Goal: Task Accomplishment & Management: Use online tool/utility

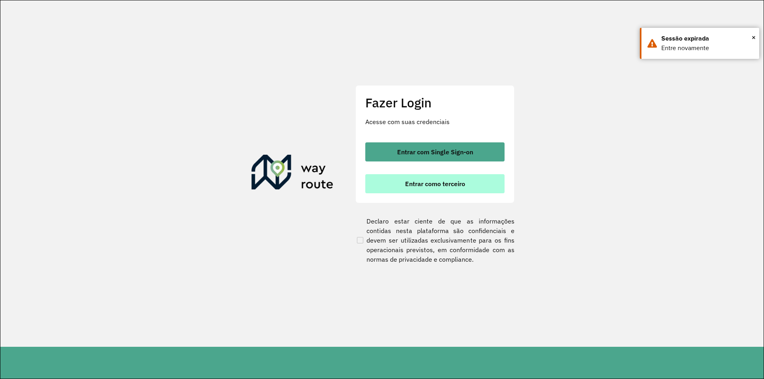
click at [422, 184] on span "Entrar como terceiro" at bounding box center [435, 184] width 60 height 6
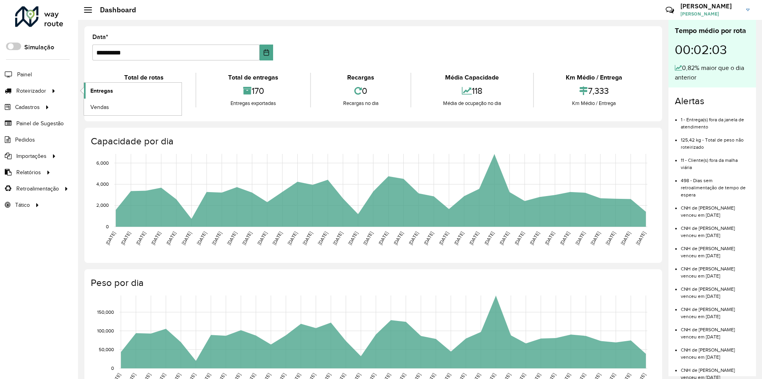
click at [139, 97] on link "Entregas" at bounding box center [133, 91] width 98 height 16
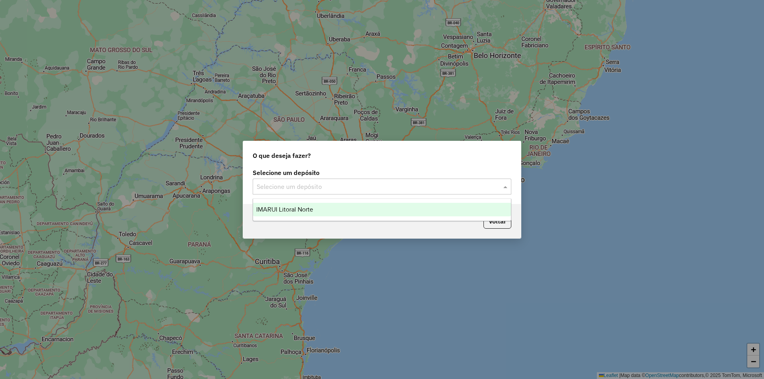
click at [416, 185] on input "text" at bounding box center [374, 187] width 235 height 10
click at [367, 212] on div "IMARUI Litoral Norte" at bounding box center [382, 210] width 258 height 14
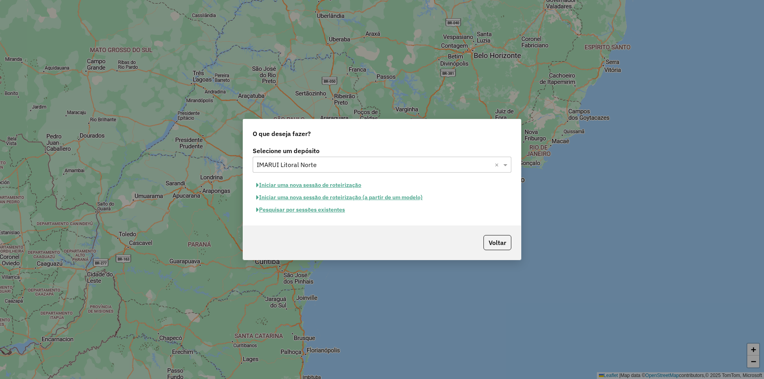
click at [286, 210] on button "Pesquisar por sessões existentes" at bounding box center [301, 210] width 96 height 12
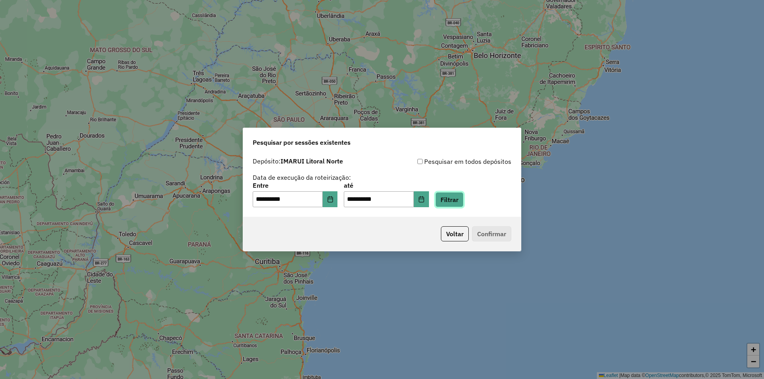
click at [458, 203] on button "Filtrar" at bounding box center [449, 199] width 28 height 15
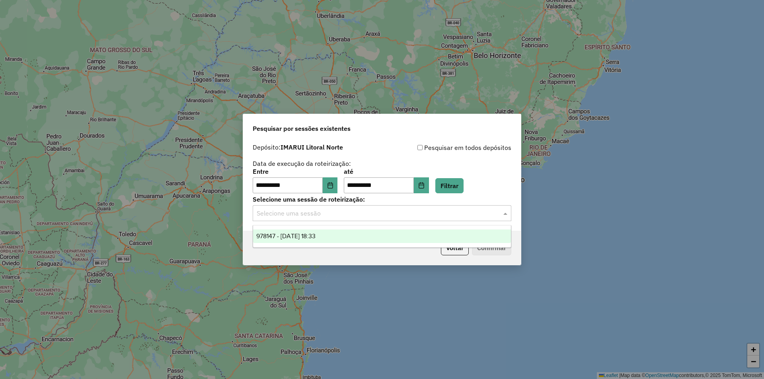
click at [325, 215] on input "text" at bounding box center [374, 214] width 235 height 10
click at [316, 236] on span "978147 - [DATE] 18:33" at bounding box center [285, 236] width 59 height 7
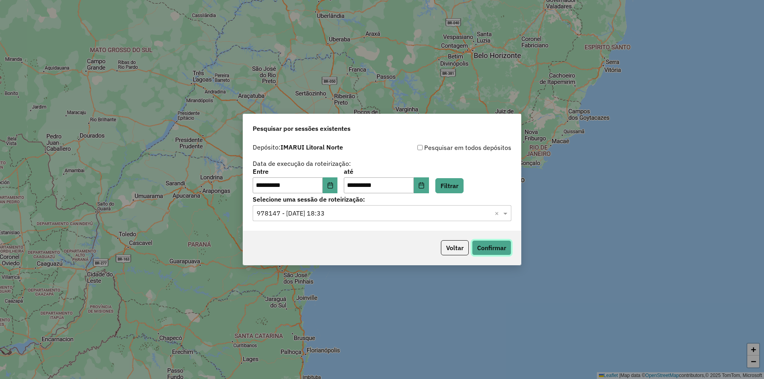
click at [508, 250] on button "Confirmar" at bounding box center [491, 247] width 39 height 15
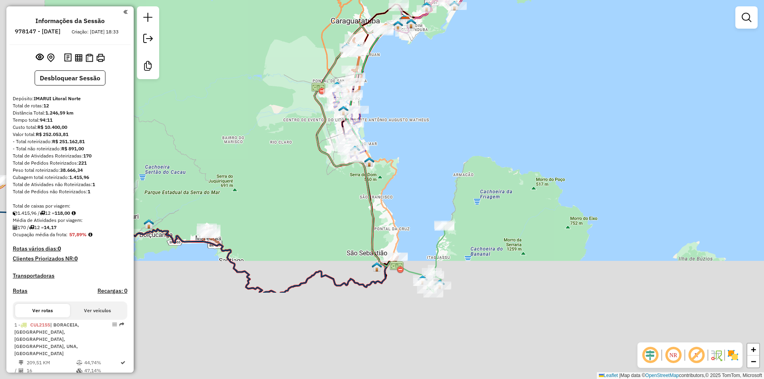
drag, startPoint x: 394, startPoint y: 257, endPoint x: 441, endPoint y: 145, distance: 121.7
click at [441, 145] on div "Janela de atendimento Grade de atendimento Capacidade Transportadoras Veículos …" at bounding box center [382, 189] width 764 height 379
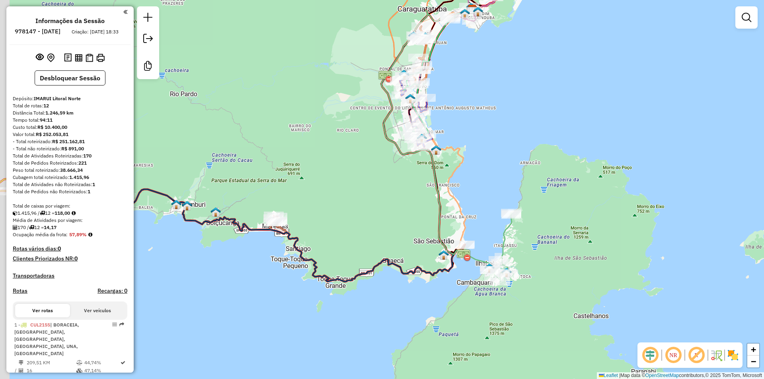
drag, startPoint x: 187, startPoint y: 219, endPoint x: 341, endPoint y: 201, distance: 155.5
click at [341, 201] on div "Janela de atendimento Grade de atendimento Capacidade Transportadoras Veículos …" at bounding box center [382, 189] width 764 height 379
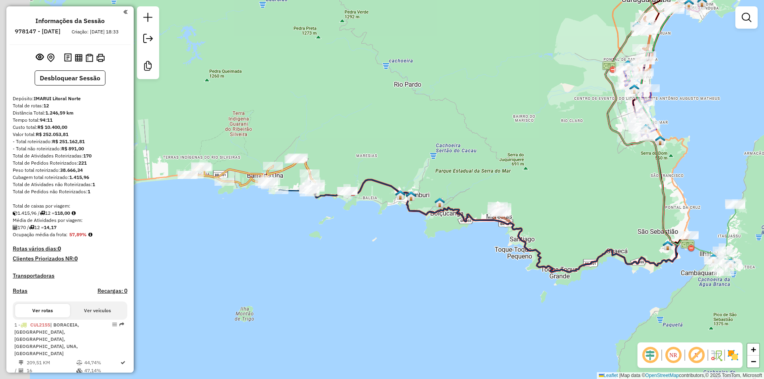
drag, startPoint x: 242, startPoint y: 201, endPoint x: 376, endPoint y: 201, distance: 134.5
click at [376, 201] on div "Janela de atendimento Grade de atendimento Capacidade Transportadoras Veículos …" at bounding box center [382, 189] width 764 height 379
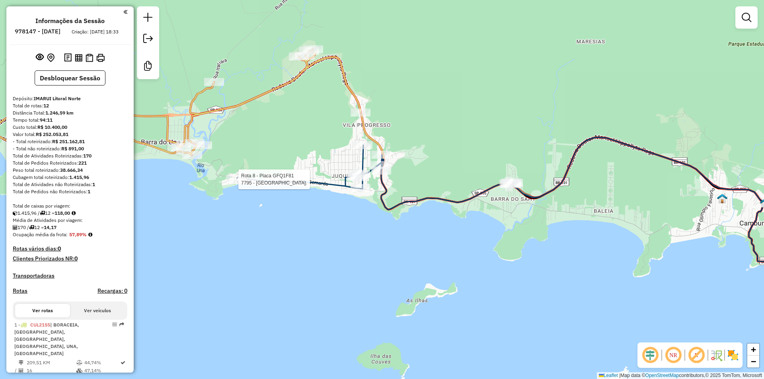
select select "**********"
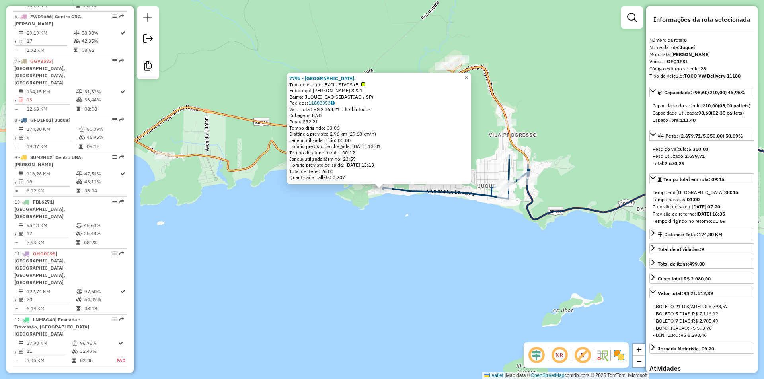
scroll to position [649, 0]
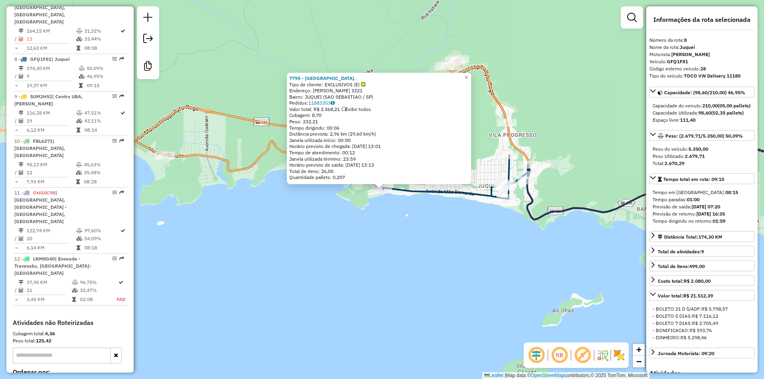
click at [352, 233] on div "7795 - JUQUEY PRAIA HOTEL. Tipo de cliente: EXCLUSIVOS (E) Endereço: MAE BERNAR…" at bounding box center [382, 189] width 764 height 379
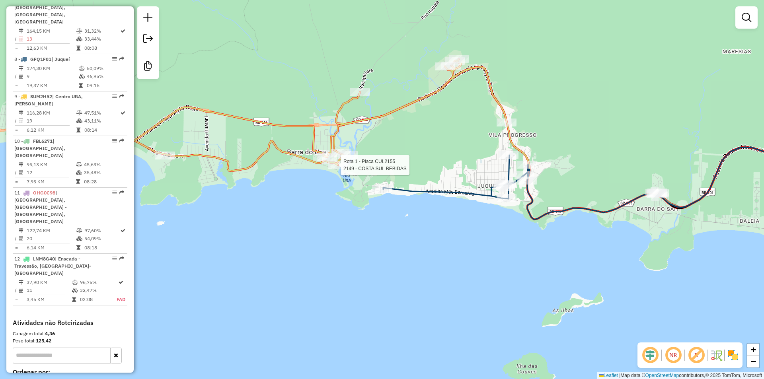
select select "**********"
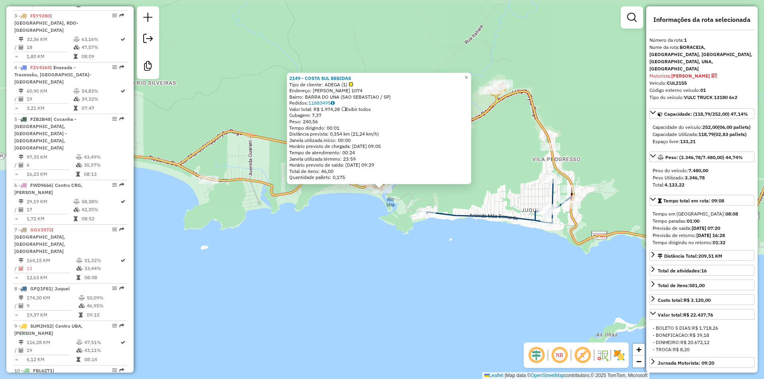
scroll to position [321, 0]
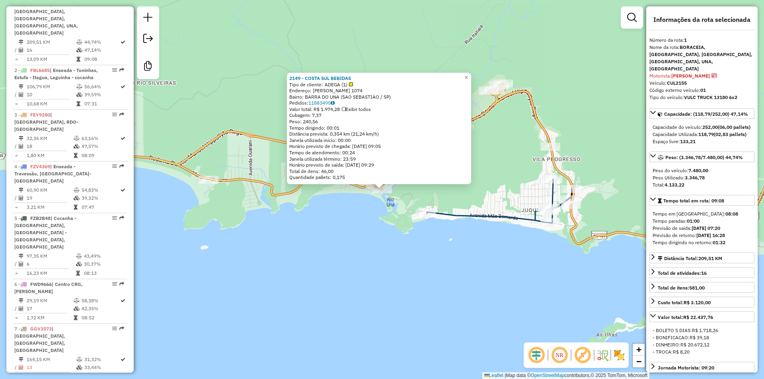
click at [421, 270] on div "2149 - COSTA SUL BEBIDAS Tipo de cliente: ADEGA (1) Endereço: MAGNO PASSOS BITT…" at bounding box center [382, 189] width 764 height 379
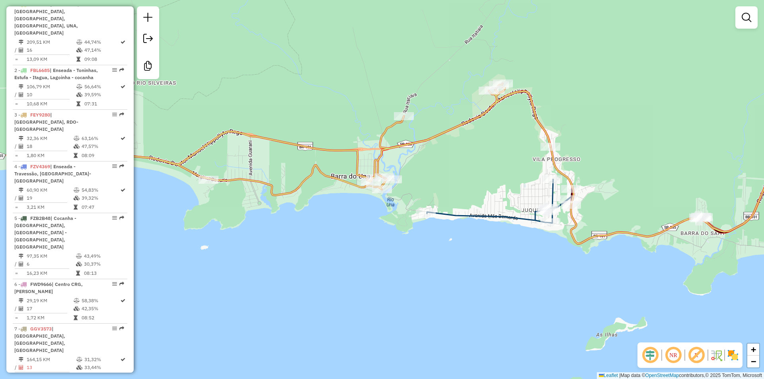
drag, startPoint x: 526, startPoint y: 293, endPoint x: 387, endPoint y: 271, distance: 140.6
click at [387, 271] on div "Janela de atendimento Grade de atendimento Capacidade Transportadoras Veículos …" at bounding box center [382, 189] width 764 height 379
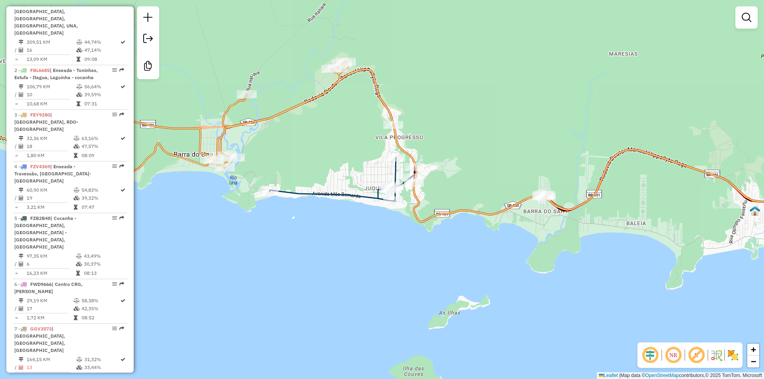
drag, startPoint x: 552, startPoint y: 273, endPoint x: 501, endPoint y: 265, distance: 52.0
click at [501, 265] on div "Janela de atendimento Grade de atendimento Capacidade Transportadoras Veículos …" at bounding box center [382, 189] width 764 height 379
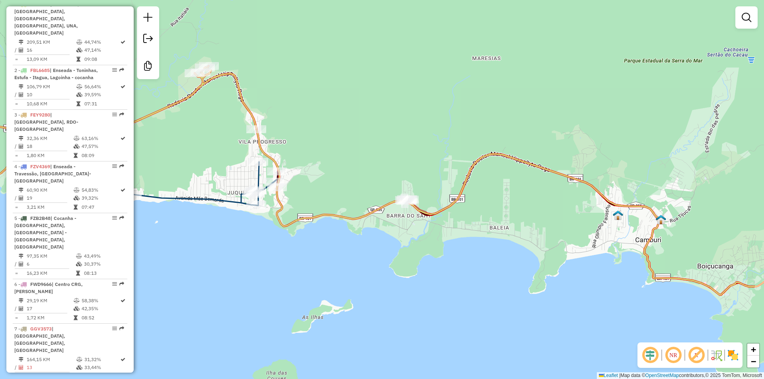
click at [499, 253] on div "Janela de atendimento Grade de atendimento Capacidade Transportadoras Veículos …" at bounding box center [382, 189] width 764 height 379
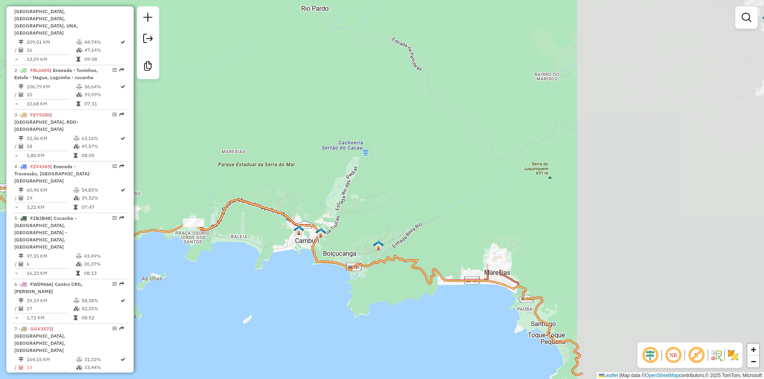
drag, startPoint x: 601, startPoint y: 205, endPoint x: 343, endPoint y: 201, distance: 257.9
click at [343, 201] on div "Janela de atendimento Grade de atendimento Capacidade Transportadoras Veículos …" at bounding box center [382, 189] width 764 height 379
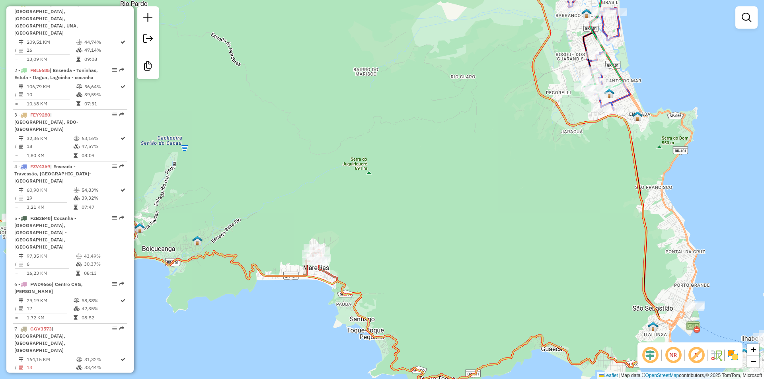
drag, startPoint x: 504, startPoint y: 155, endPoint x: 323, endPoint y: 149, distance: 180.8
click at [323, 149] on div "Janela de atendimento Grade de atendimento Capacidade Transportadoras Veículos …" at bounding box center [382, 189] width 764 height 379
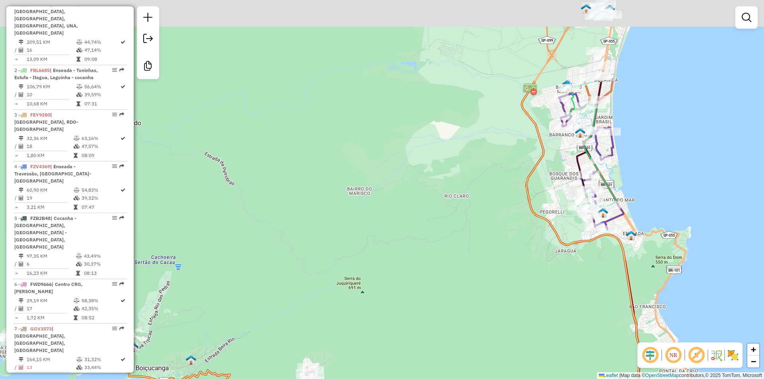
drag, startPoint x: 388, startPoint y: 86, endPoint x: 375, endPoint y: 228, distance: 142.3
click at [375, 228] on div "Janela de atendimento Grade de atendimento Capacidade Transportadoras Veículos …" at bounding box center [382, 189] width 764 height 379
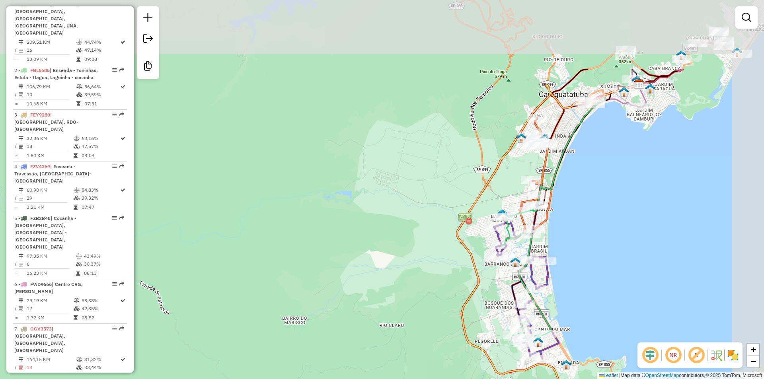
drag, startPoint x: 430, startPoint y: 153, endPoint x: 372, endPoint y: 260, distance: 121.8
click at [372, 260] on div "Janela de atendimento Grade de atendimento Capacidade Transportadoras Veículos …" at bounding box center [382, 189] width 764 height 379
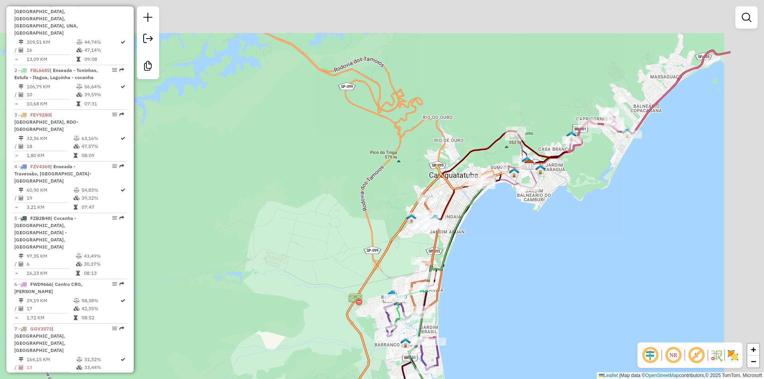
drag, startPoint x: 409, startPoint y: 137, endPoint x: 299, endPoint y: 218, distance: 136.6
click at [299, 218] on div "Janela de atendimento Grade de atendimento Capacidade Transportadoras Veículos …" at bounding box center [382, 189] width 764 height 379
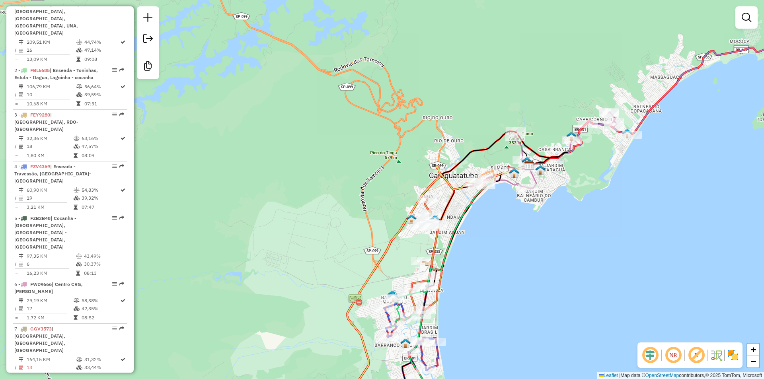
click at [566, 287] on div "Janela de atendimento Grade de atendimento Capacidade Transportadoras Veículos …" at bounding box center [382, 189] width 764 height 379
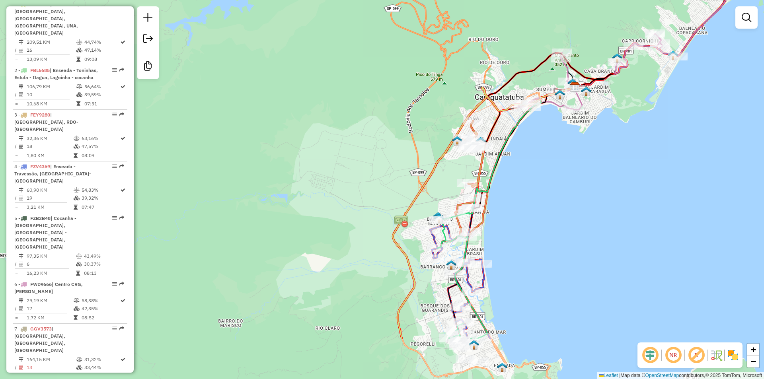
drag, startPoint x: 533, startPoint y: 282, endPoint x: 546, endPoint y: 221, distance: 62.8
click at [560, 212] on div "Janela de atendimento Grade de atendimento Capacidade Transportadoras Veículos …" at bounding box center [382, 189] width 764 height 379
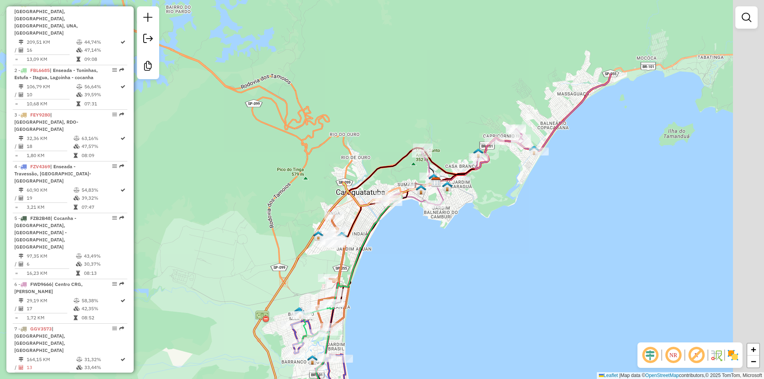
drag, startPoint x: 510, startPoint y: 329, endPoint x: 427, endPoint y: 395, distance: 105.7
click at [427, 379] on html "Aguarde... Pop-up bloqueado! Seu navegador bloqueou automáticamente a abertura …" at bounding box center [382, 189] width 764 height 379
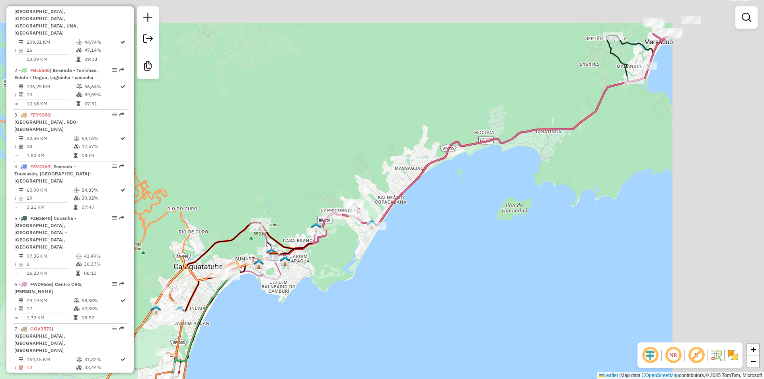
drag, startPoint x: 401, startPoint y: 326, endPoint x: 338, endPoint y: 355, distance: 69.3
click at [338, 355] on div "Janela de atendimento Grade de atendimento Capacidade Transportadoras Veículos …" at bounding box center [382, 189] width 764 height 379
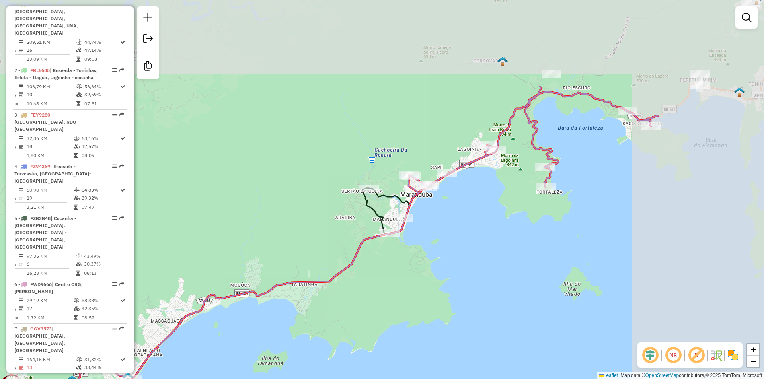
drag, startPoint x: 497, startPoint y: 287, endPoint x: 349, endPoint y: 377, distance: 173.4
click at [349, 377] on div "Janela de atendimento Grade de atendimento Capacidade Transportadoras Veículos …" at bounding box center [382, 189] width 764 height 379
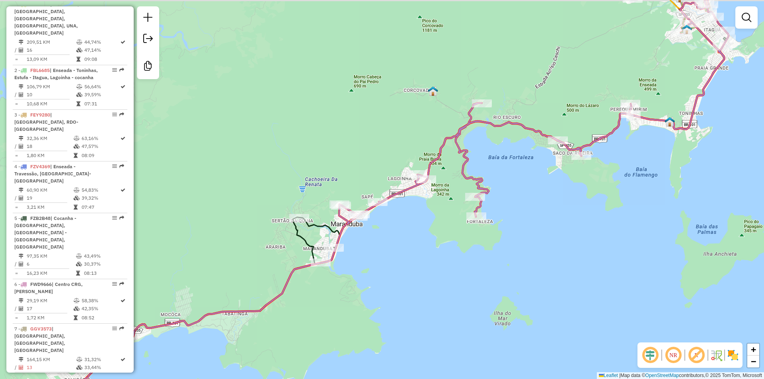
drag, startPoint x: 497, startPoint y: 296, endPoint x: 469, endPoint y: 306, distance: 30.1
click at [469, 306] on div "Janela de atendimento Grade de atendimento Capacidade Transportadoras Veículos …" at bounding box center [382, 189] width 764 height 379
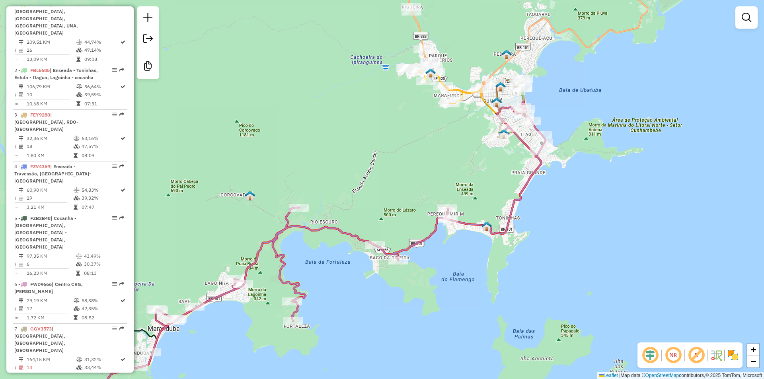
drag, startPoint x: 671, startPoint y: 233, endPoint x: 616, endPoint y: 207, distance: 60.0
click at [488, 338] on div "Janela de atendimento Grade de atendimento Capacidade Transportadoras Veículos …" at bounding box center [382, 189] width 764 height 379
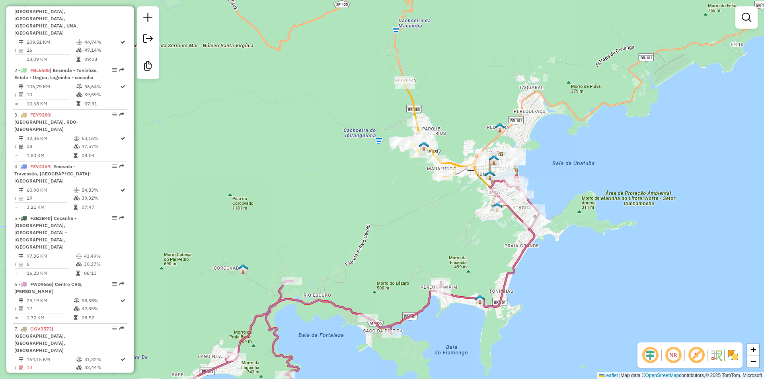
drag, startPoint x: 617, startPoint y: 203, endPoint x: 610, endPoint y: 276, distance: 73.1
click at [610, 276] on div "Janela de atendimento Grade de atendimento Capacidade Transportadoras Veículos …" at bounding box center [382, 189] width 764 height 379
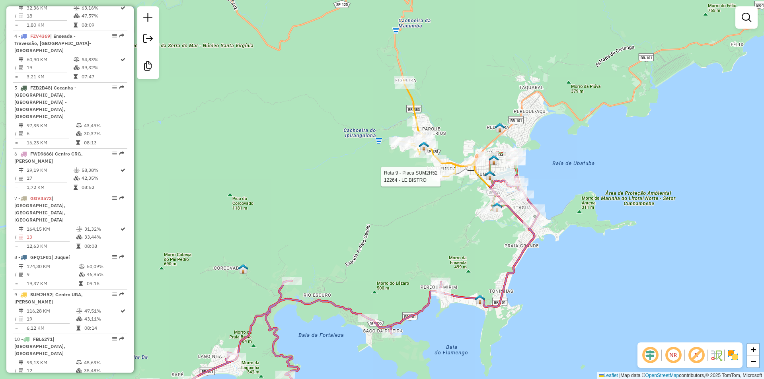
select select "**********"
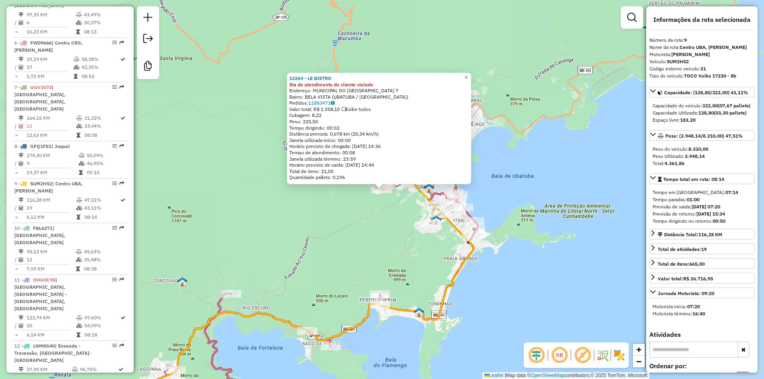
scroll to position [649, 0]
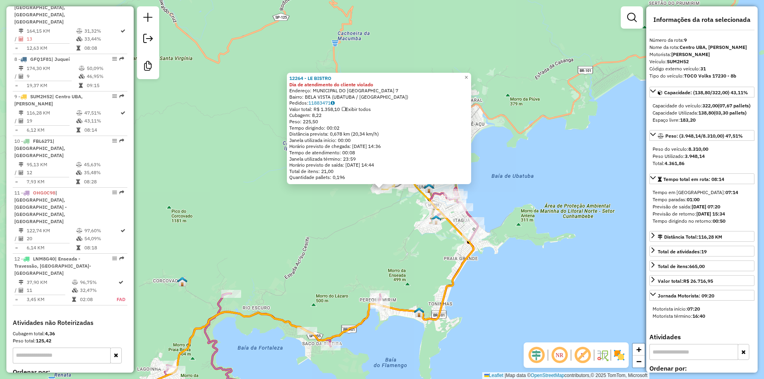
click at [344, 257] on div "12264 - LE BISTRO Dia de atendimento do cliente violado Endereço: MUNICIPAL DO …" at bounding box center [382, 189] width 764 height 379
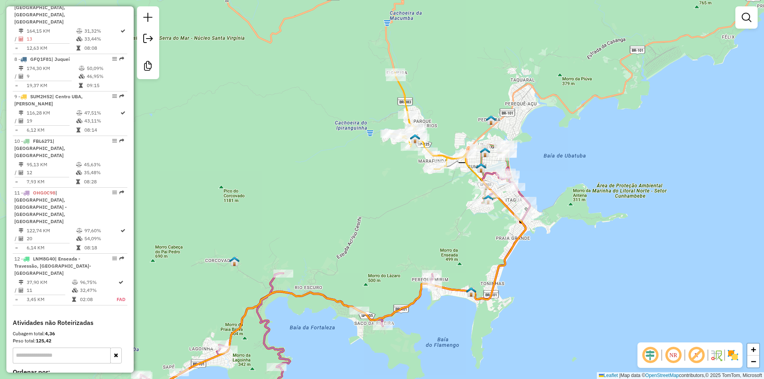
drag, startPoint x: 326, startPoint y: 234, endPoint x: 519, endPoint y: 189, distance: 197.6
click at [519, 189] on div "Janela de atendimento Grade de atendimento Capacidade Transportadoras Veículos …" at bounding box center [382, 189] width 764 height 379
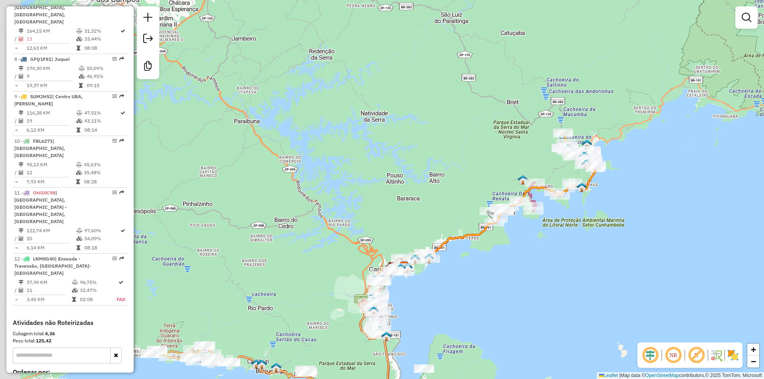
drag, startPoint x: 378, startPoint y: 182, endPoint x: 501, endPoint y: 144, distance: 128.5
click at [501, 144] on div "Janela de atendimento Grade de atendimento Capacidade Transportadoras Veículos …" at bounding box center [382, 189] width 764 height 379
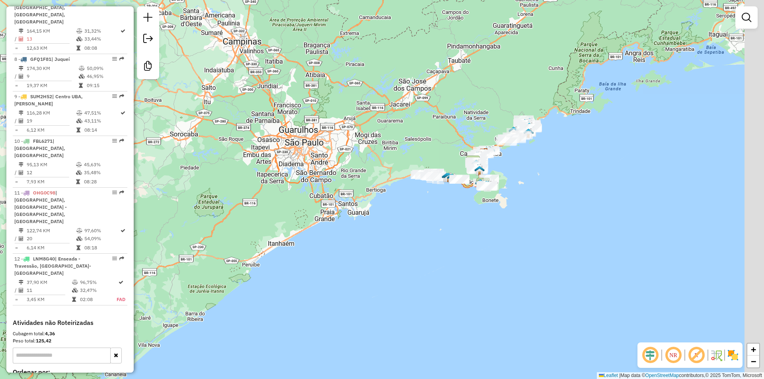
drag, startPoint x: 402, startPoint y: 254, endPoint x: 378, endPoint y: 243, distance: 25.8
click at [378, 243] on div "Janela de atendimento Grade de atendimento Capacidade Transportadoras Veículos …" at bounding box center [382, 189] width 764 height 379
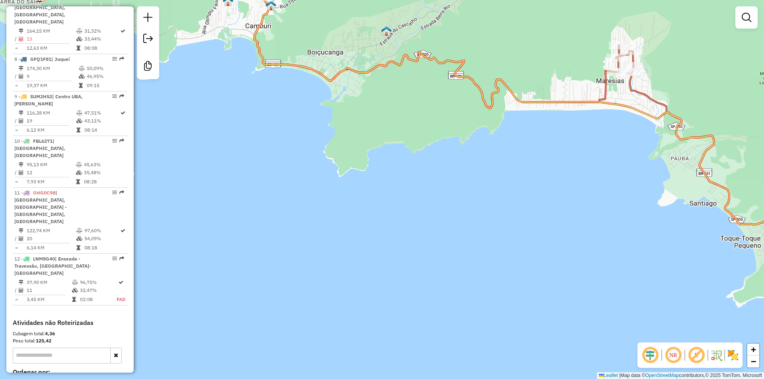
drag, startPoint x: 439, startPoint y: 197, endPoint x: 456, endPoint y: 257, distance: 62.1
click at [456, 257] on div "Janela de atendimento Grade de atendimento Capacidade Transportadoras Veículos …" at bounding box center [382, 189] width 764 height 379
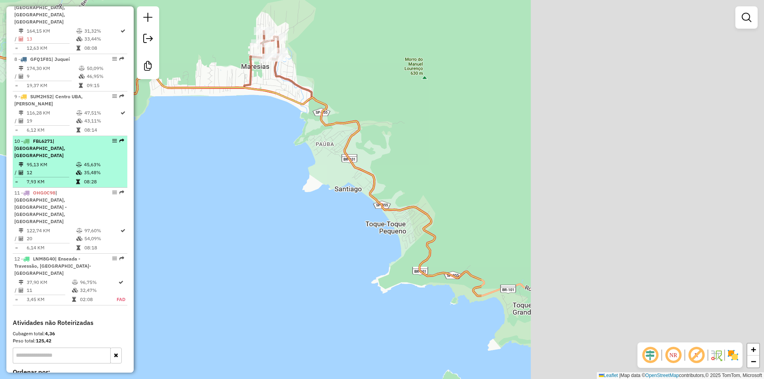
drag, startPoint x: 530, startPoint y: 200, endPoint x: 47, endPoint y: 107, distance: 491.6
click at [35, 101] on hb-router-mapa "Informações da Sessão 978147 - 12/08/2025 Criação: 11/08/2025 18:33 Desbloquear…" at bounding box center [382, 189] width 764 height 379
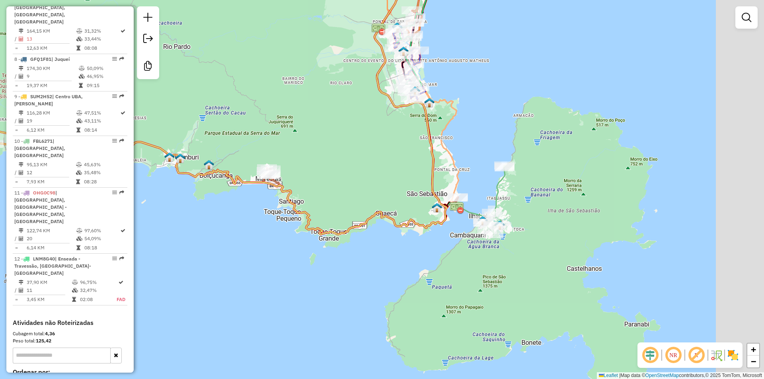
drag, startPoint x: 525, startPoint y: 190, endPoint x: 458, endPoint y: 208, distance: 68.9
click at [458, 208] on img at bounding box center [457, 208] width 14 height 14
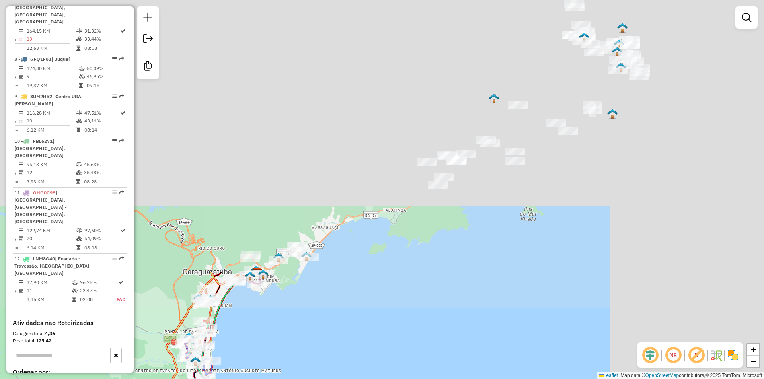
drag, startPoint x: 489, startPoint y: 70, endPoint x: 355, endPoint y: 327, distance: 289.8
click at [277, 379] on html "Aguarde... Pop-up bloqueado! Seu navegador bloqueou automáticamente a abertura …" at bounding box center [382, 189] width 764 height 379
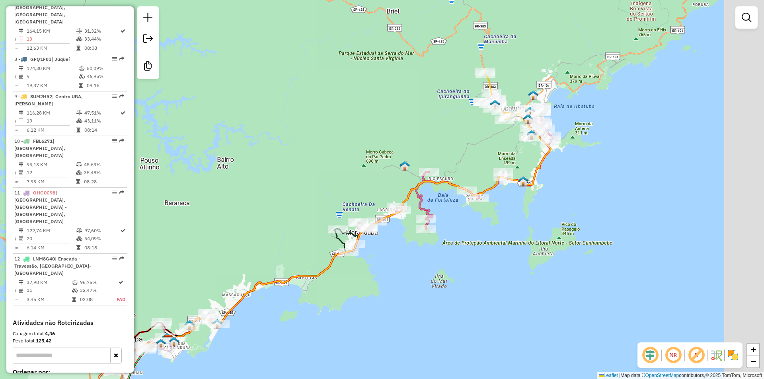
drag, startPoint x: 454, startPoint y: 294, endPoint x: 422, endPoint y: 313, distance: 36.9
click at [422, 313] on div "Janela de atendimento Grade de atendimento Capacidade Transportadoras Veículos …" at bounding box center [382, 189] width 764 height 379
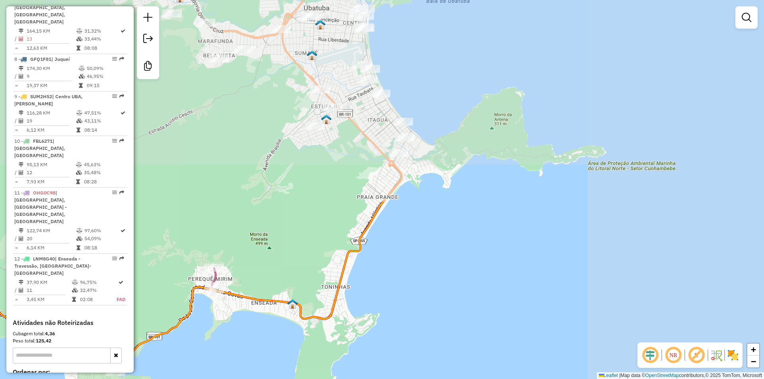
drag, startPoint x: 532, startPoint y: 48, endPoint x: 271, endPoint y: 288, distance: 354.3
click at [271, 288] on div "Janela de atendimento Grade de atendimento Capacidade Transportadoras Veículos …" at bounding box center [382, 189] width 764 height 379
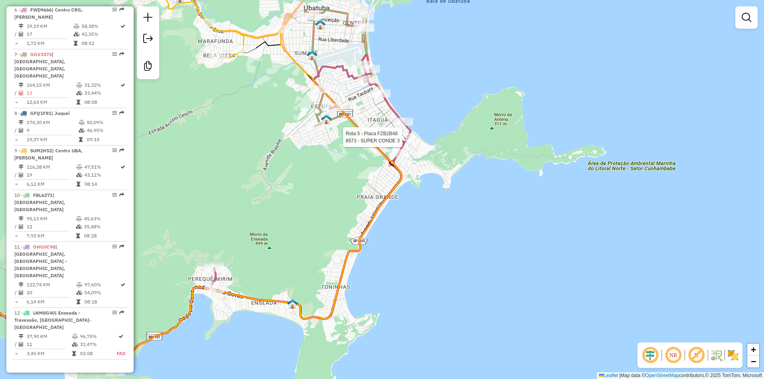
select select "**********"
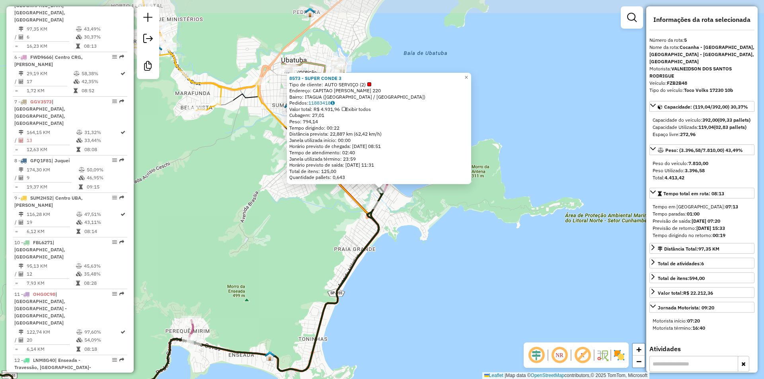
scroll to position [513, 0]
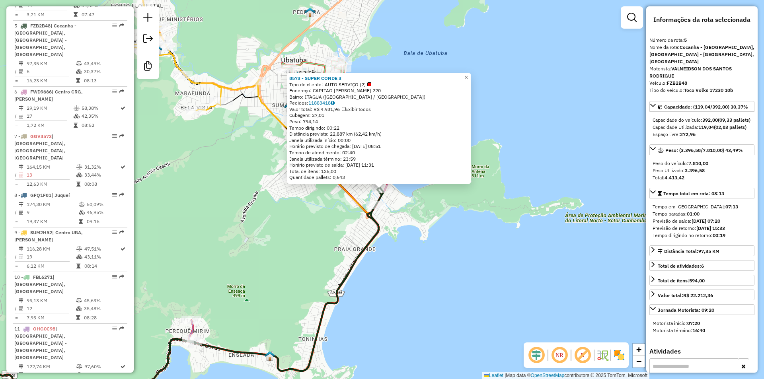
click at [263, 287] on div "8573 - SUPER CONDE 3 Tipo de cliente: AUTO SERVIÇO (2) Endereço: CAPITAO FELIPE…" at bounding box center [382, 189] width 764 height 379
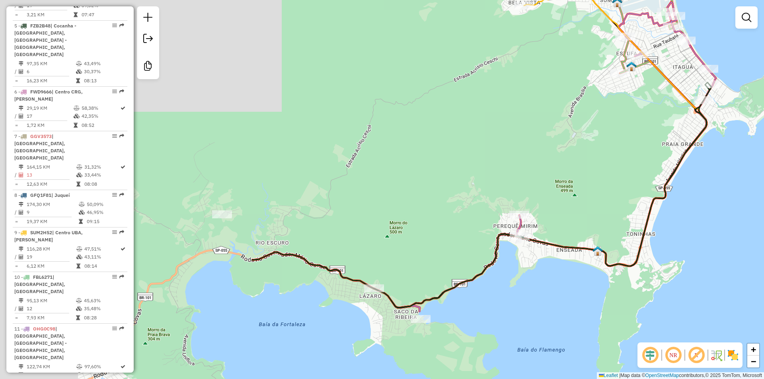
drag, startPoint x: 254, startPoint y: 296, endPoint x: 610, endPoint y: 179, distance: 374.4
click at [610, 179] on div "Janela de atendimento Grade de atendimento Capacidade Transportadoras Veículos …" at bounding box center [382, 189] width 764 height 379
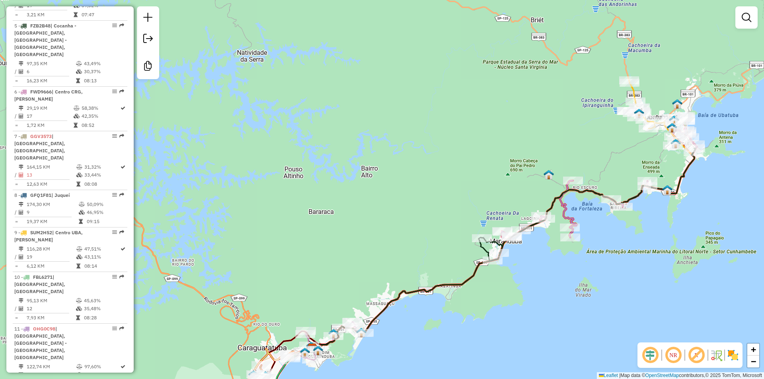
drag, startPoint x: 481, startPoint y: 310, endPoint x: 535, endPoint y: 276, distance: 64.4
click at [535, 276] on div "Janela de atendimento Grade de atendimento Capacidade Transportadoras Veículos …" at bounding box center [382, 189] width 764 height 379
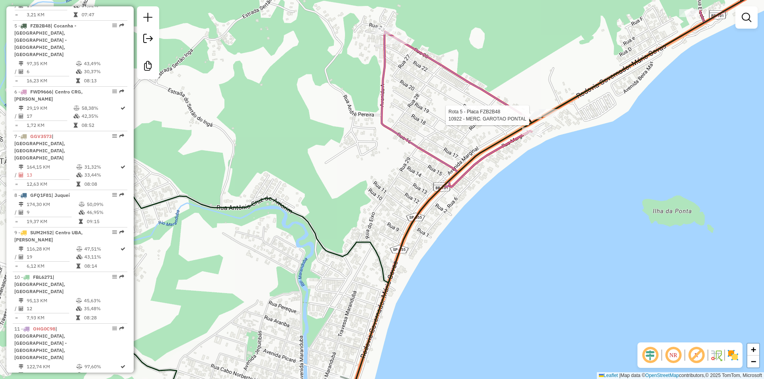
select select "**********"
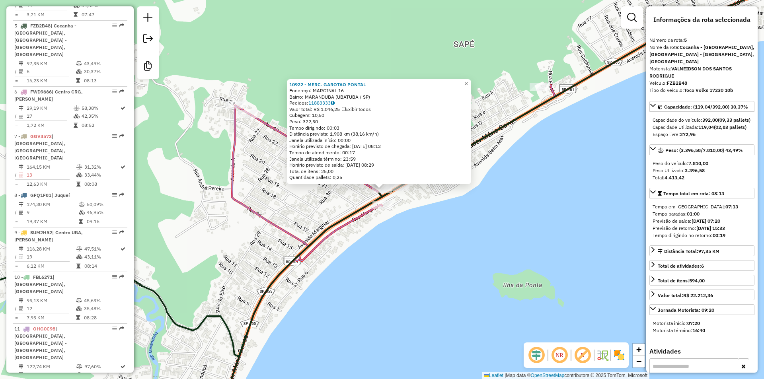
click at [378, 311] on div "10922 - MERC. GAROTAO PONTAL Endereço: MARGINAL 16 Bairro: MARANDUBA (UBATUBA /…" at bounding box center [382, 189] width 764 height 379
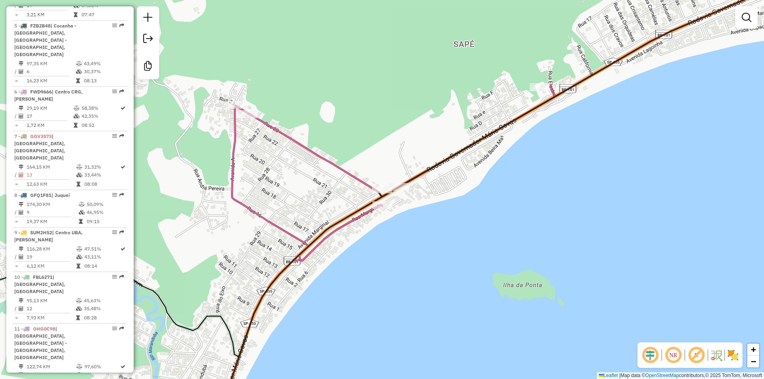
drag, startPoint x: 315, startPoint y: 373, endPoint x: 517, endPoint y: 281, distance: 221.9
click at [517, 281] on div "Janela de atendimento Grade de atendimento Capacidade Transportadoras Veículos …" at bounding box center [382, 189] width 764 height 379
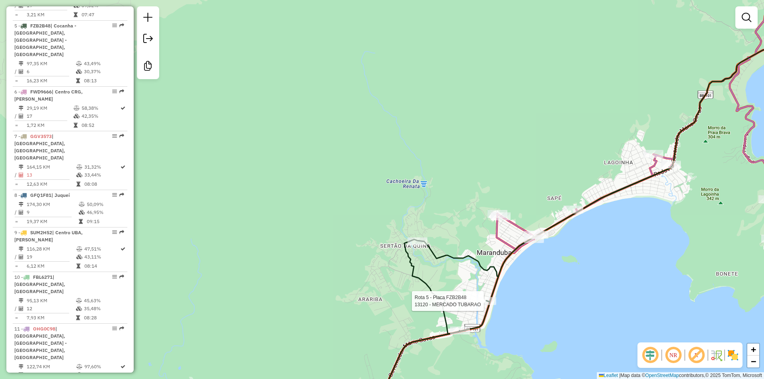
select select "**********"
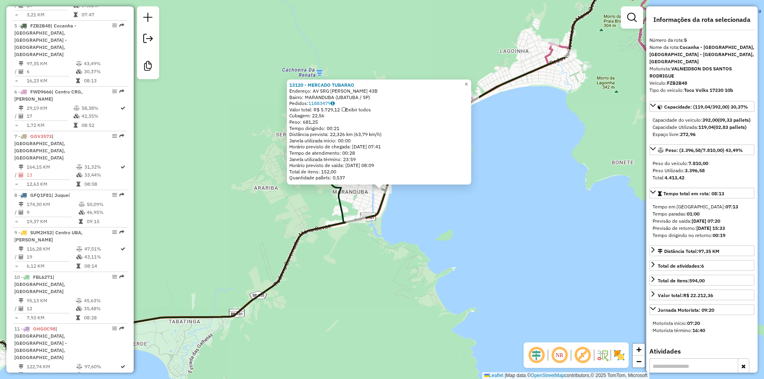
click at [481, 307] on div "13120 - MERCADO TUBARAO Endereço: AV SRG ALCIDES DE OLIVEIRA 43B Bairro: MARAND…" at bounding box center [382, 189] width 764 height 379
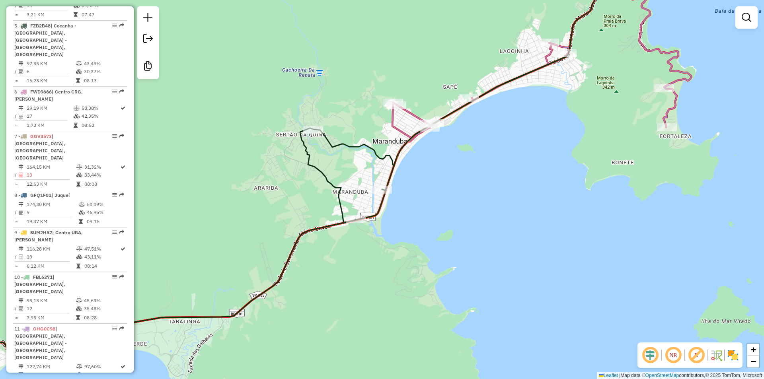
drag, startPoint x: 440, startPoint y: 338, endPoint x: 545, endPoint y: 245, distance: 140.4
click at [545, 246] on div "Janela de atendimento Grade de atendimento Capacidade Transportadoras Veículos …" at bounding box center [382, 189] width 764 height 379
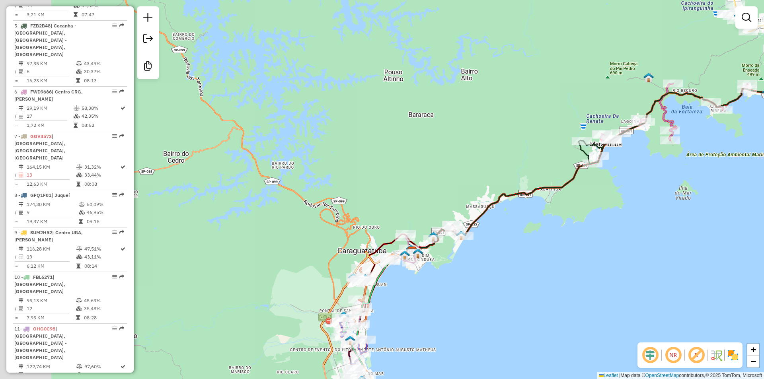
drag, startPoint x: 559, startPoint y: 257, endPoint x: 628, endPoint y: 205, distance: 86.7
click at [628, 205] on div "Janela de atendimento Grade de atendimento Capacidade Transportadoras Veículos …" at bounding box center [382, 189] width 764 height 379
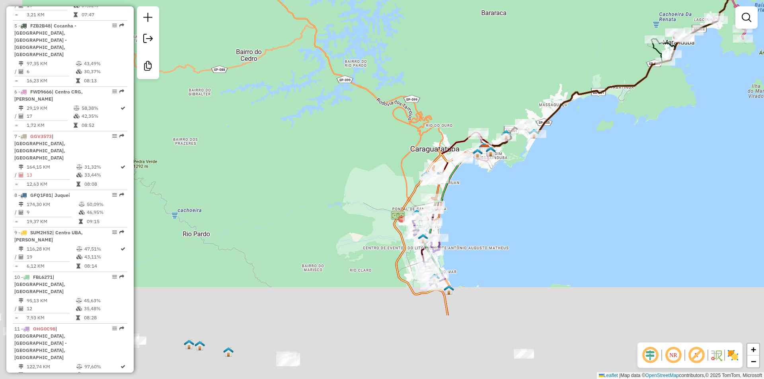
drag, startPoint x: 556, startPoint y: 265, endPoint x: 611, endPoint y: 187, distance: 95.3
click at [611, 187] on div "Janela de atendimento Grade de atendimento Capacidade Transportadoras Veículos …" at bounding box center [382, 189] width 764 height 379
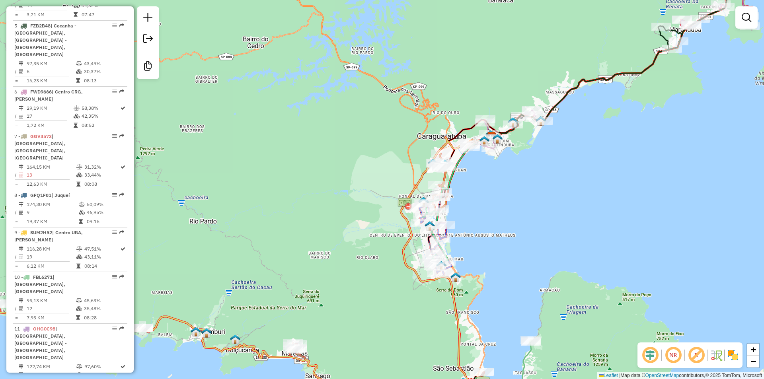
drag, startPoint x: 336, startPoint y: 183, endPoint x: 296, endPoint y: 205, distance: 45.8
click at [293, 205] on div "Janela de atendimento Grade de atendimento Capacidade Transportadoras Veículos …" at bounding box center [382, 189] width 764 height 379
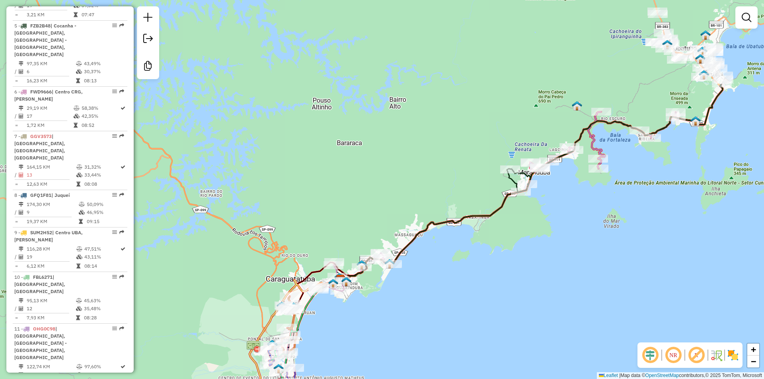
drag, startPoint x: 595, startPoint y: 166, endPoint x: 488, endPoint y: 288, distance: 161.3
click at [485, 289] on div "Janela de atendimento Grade de atendimento Capacidade Transportadoras Veículos …" at bounding box center [382, 189] width 764 height 379
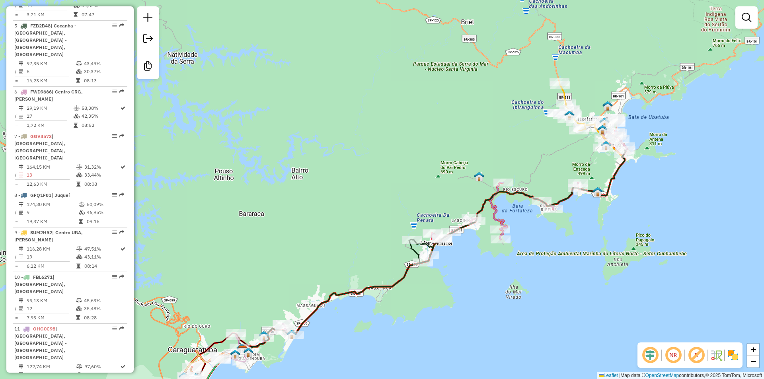
drag, startPoint x: 605, startPoint y: 224, endPoint x: 506, endPoint y: 294, distance: 120.9
click at [506, 294] on div "Janela de atendimento Grade de atendimento Capacidade Transportadoras Veículos …" at bounding box center [382, 189] width 764 height 379
drag, startPoint x: 601, startPoint y: 247, endPoint x: 523, endPoint y: 294, distance: 91.7
click at [523, 294] on div "Janela de atendimento Grade de atendimento Capacidade Transportadoras Veículos …" at bounding box center [382, 189] width 764 height 379
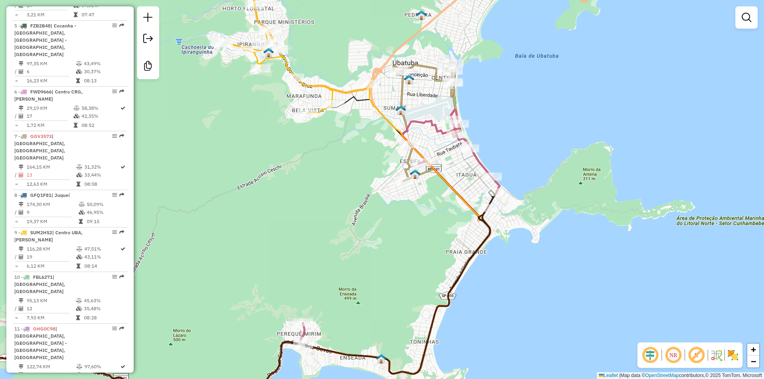
drag, startPoint x: 255, startPoint y: 122, endPoint x: 312, endPoint y: 99, distance: 60.8
click at [312, 99] on div "Rota 9 - Placa SUM2H52 17811 - SALGADOS DA LUCIA Janela de atendimento Grade de…" at bounding box center [382, 189] width 764 height 379
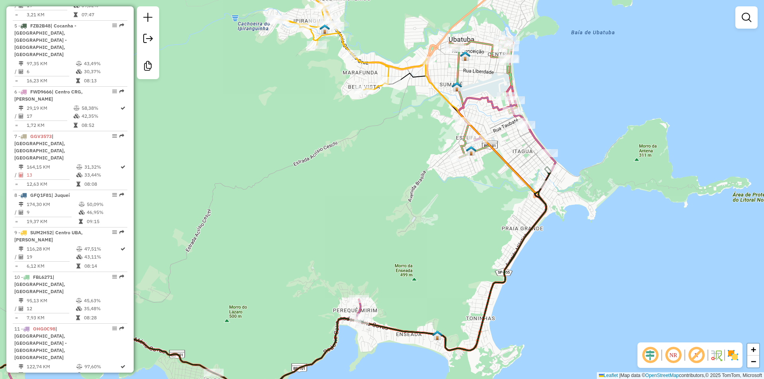
drag, startPoint x: 319, startPoint y: 196, endPoint x: 364, endPoint y: 190, distance: 45.8
click at [364, 190] on div "Janela de atendimento Grade de atendimento Capacidade Transportadoras Veículos …" at bounding box center [382, 189] width 764 height 379
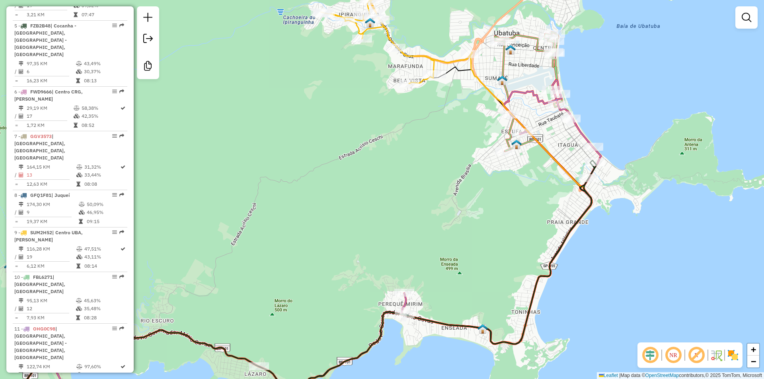
click at [339, 176] on div "Janela de atendimento Grade de atendimento Capacidade Transportadoras Veículos …" at bounding box center [382, 189] width 764 height 379
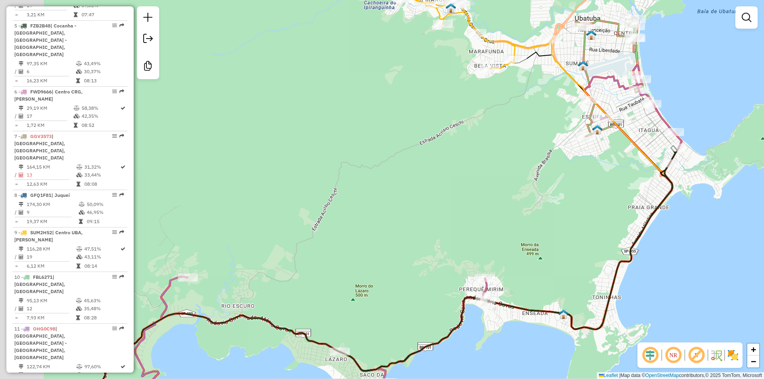
drag, startPoint x: 382, startPoint y: 217, endPoint x: 541, endPoint y: 181, distance: 162.9
click at [541, 181] on div "Janela de atendimento Grade de atendimento Capacidade Transportadoras Veículos …" at bounding box center [382, 189] width 764 height 379
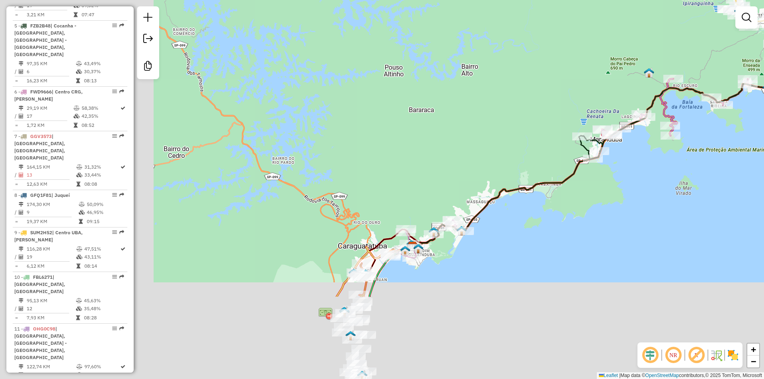
drag, startPoint x: 435, startPoint y: 321, endPoint x: 620, endPoint y: 202, distance: 219.9
click at [623, 200] on div "Janela de atendimento Grade de atendimento Capacidade Transportadoras Veículos …" at bounding box center [382, 189] width 764 height 379
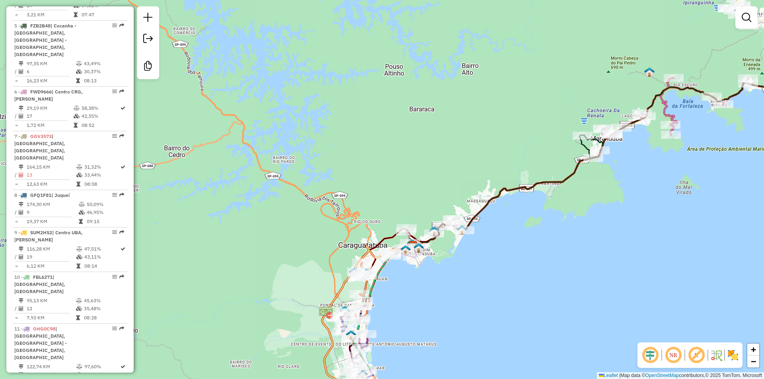
drag, startPoint x: 519, startPoint y: 318, endPoint x: 661, endPoint y: 141, distance: 227.2
click at [661, 142] on div "Janela de atendimento Grade de atendimento Capacidade Transportadoras Veículos …" at bounding box center [382, 189] width 764 height 379
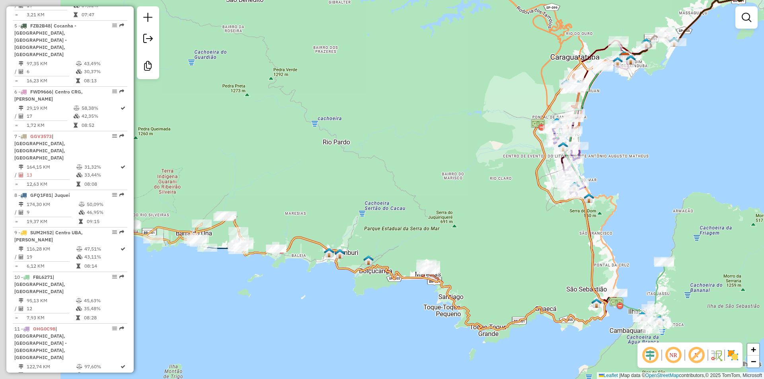
drag, startPoint x: 334, startPoint y: 214, endPoint x: 400, endPoint y: 207, distance: 66.0
click at [400, 207] on div "Janela de atendimento Grade de atendimento Capacidade Transportadoras Veículos …" at bounding box center [382, 189] width 764 height 379
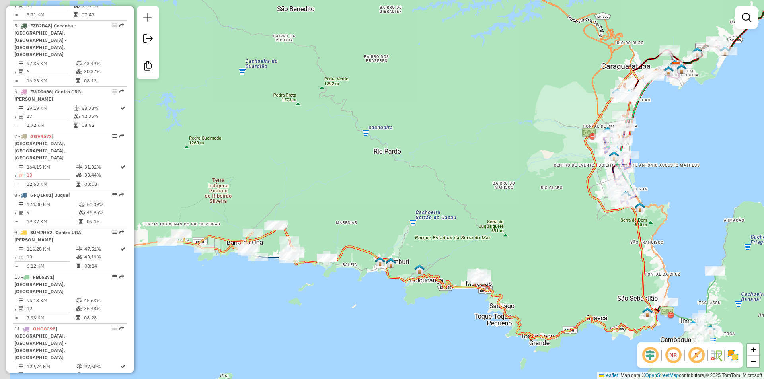
drag, startPoint x: 367, startPoint y: 180, endPoint x: 417, endPoint y: 189, distance: 50.6
click at [417, 189] on div "Janela de atendimento Grade de atendimento Capacidade Transportadoras Veículos …" at bounding box center [382, 189] width 764 height 379
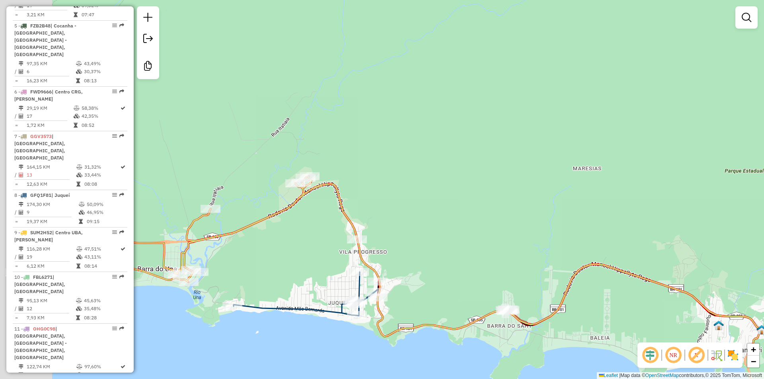
drag, startPoint x: 446, startPoint y: 165, endPoint x: 518, endPoint y: 135, distance: 77.6
click at [518, 135] on div "Janela de atendimento Grade de atendimento Capacidade Transportadoras Veículos …" at bounding box center [382, 189] width 764 height 379
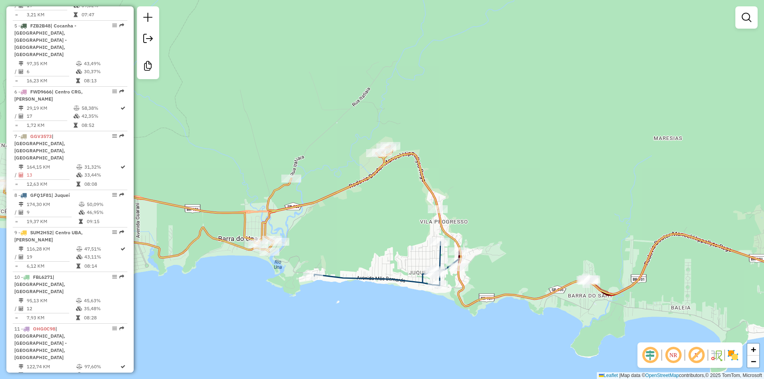
drag, startPoint x: 347, startPoint y: 229, endPoint x: 408, endPoint y: 229, distance: 60.9
click at [408, 229] on div "Janela de atendimento Grade de atendimento Capacidade Transportadoras Veículos …" at bounding box center [382, 189] width 764 height 379
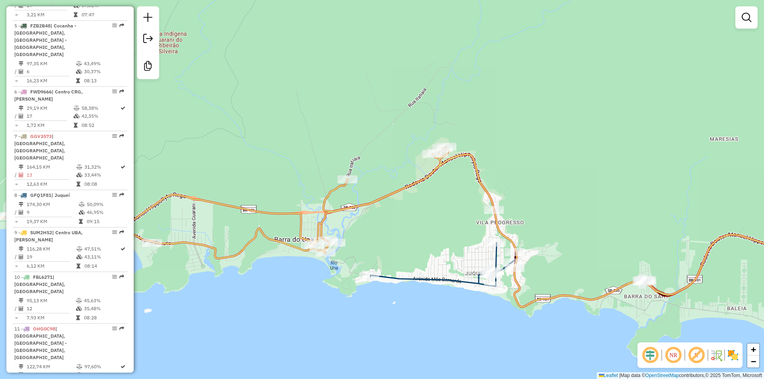
drag, startPoint x: 442, startPoint y: 231, endPoint x: 353, endPoint y: 209, distance: 92.3
click at [353, 209] on div "Janela de atendimento Grade de atendimento Capacidade Transportadoras Veículos …" at bounding box center [382, 189] width 764 height 379
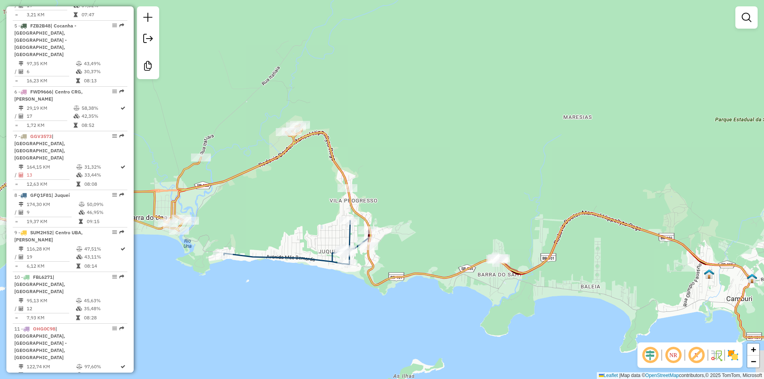
drag, startPoint x: 519, startPoint y: 164, endPoint x: 457, endPoint y: 166, distance: 61.7
click at [457, 166] on div "Janela de atendimento Grade de atendimento Capacidade Transportadoras Veículos …" at bounding box center [382, 189] width 764 height 379
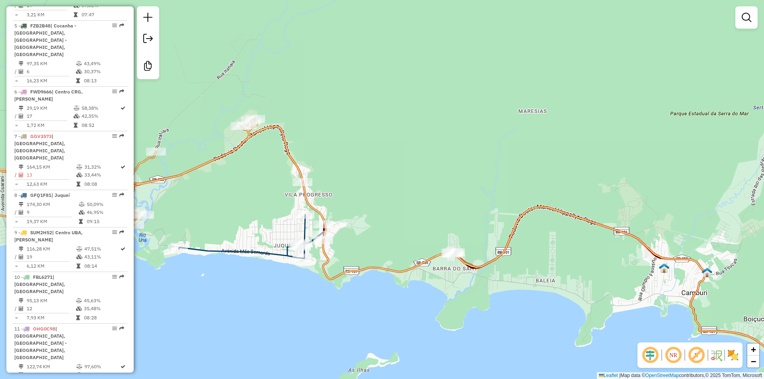
drag, startPoint x: 519, startPoint y: 169, endPoint x: 472, endPoint y: 162, distance: 47.9
click at [472, 162] on div "Janela de atendimento Grade de atendimento Capacidade Transportadoras Veículos …" at bounding box center [382, 189] width 764 height 379
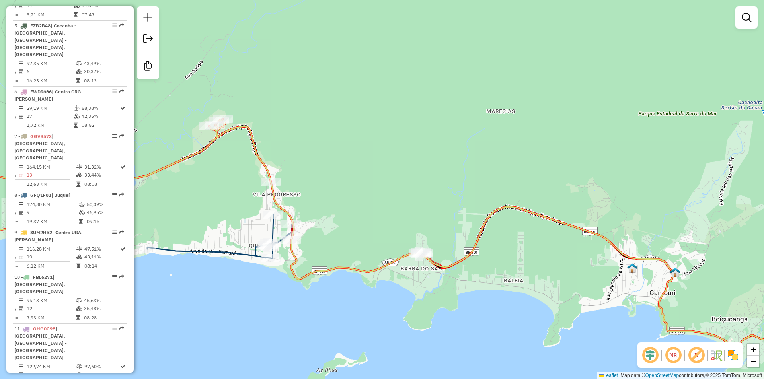
drag, startPoint x: 533, startPoint y: 158, endPoint x: 407, endPoint y: 157, distance: 126.2
click at [407, 157] on div "Janela de atendimento Grade de atendimento Capacidade Transportadoras Veículos …" at bounding box center [382, 189] width 764 height 379
